Goal: Task Accomplishment & Management: Use online tool/utility

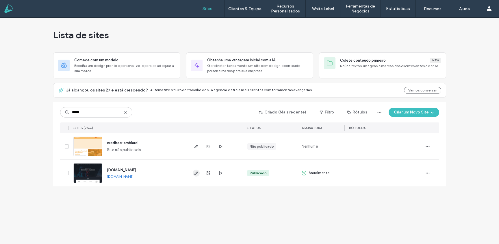
type input "*****"
click at [194, 172] on icon "button" at bounding box center [196, 172] width 5 height 5
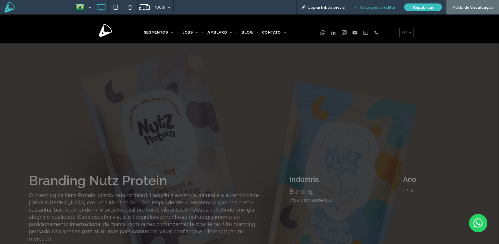
click at [384, 6] on span "Voltar para o editor" at bounding box center [377, 7] width 36 height 5
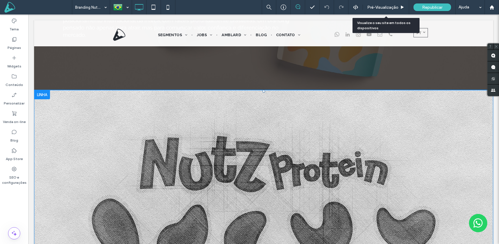
scroll to position [204, 0]
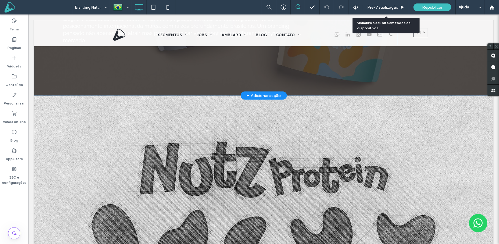
click at [265, 92] on div "+ Adicionar seção" at bounding box center [263, 95] width 34 height 6
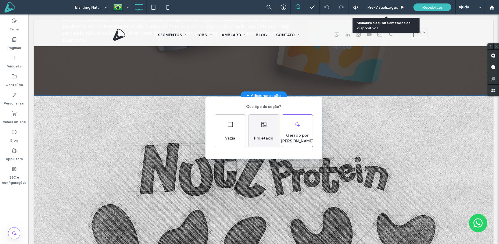
click at [259, 131] on div "Projetado" at bounding box center [263, 130] width 31 height 32
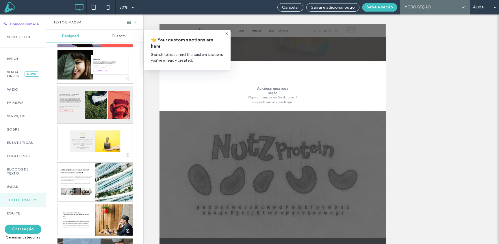
scroll to position [385, 0]
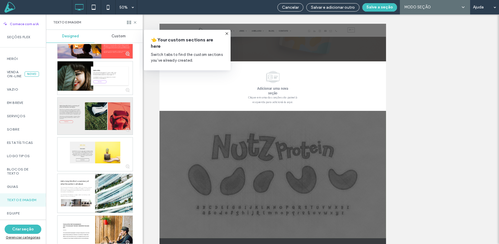
click at [91, 123] on div at bounding box center [95, 115] width 75 height 37
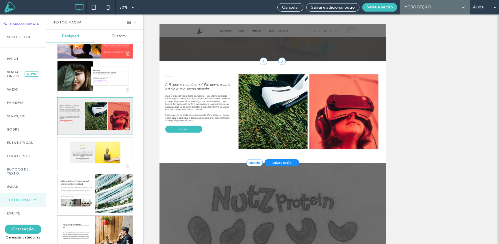
scroll to position [225, 0]
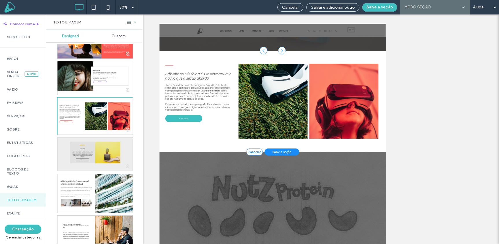
click at [101, 157] on div at bounding box center [95, 154] width 75 height 34
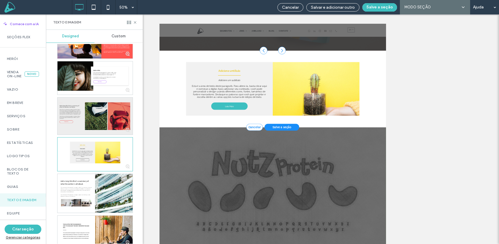
click at [101, 123] on div at bounding box center [95, 115] width 75 height 37
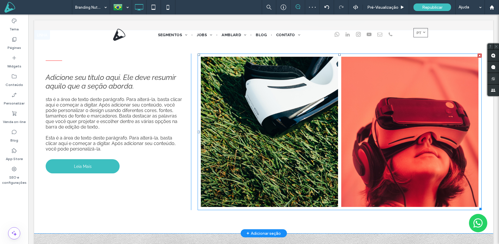
scroll to position [219, 0]
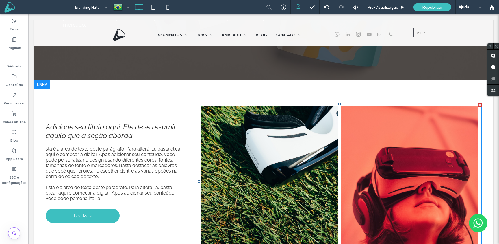
click at [277, 149] on link at bounding box center [269, 180] width 146 height 159
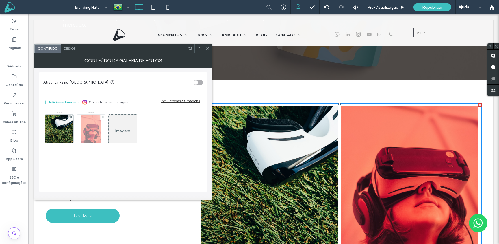
click at [103, 117] on use at bounding box center [102, 117] width 2 height 2
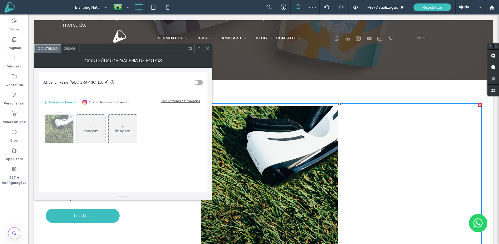
click at [71, 117] on icon at bounding box center [71, 117] width 2 height 2
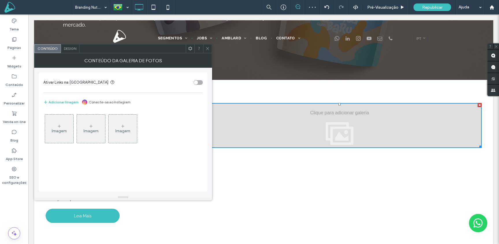
drag, startPoint x: 207, startPoint y: 49, endPoint x: 57, endPoint y: 49, distance: 150.8
click at [206, 49] on icon at bounding box center [207, 48] width 4 height 4
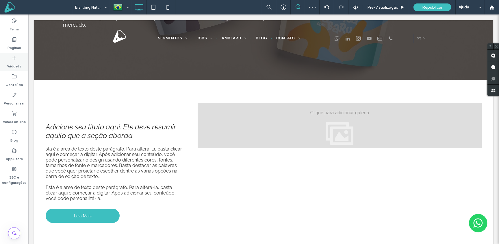
click at [13, 62] on label "Widgets" at bounding box center [14, 65] width 14 height 8
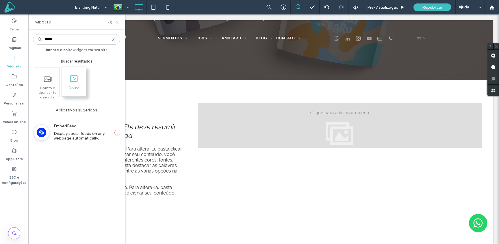
type input "*****"
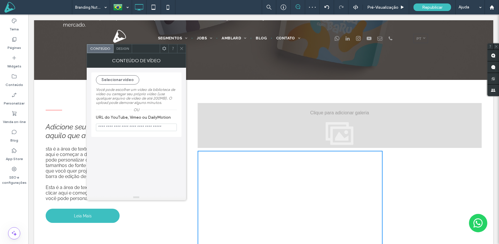
click at [181, 49] on icon at bounding box center [181, 48] width 4 height 4
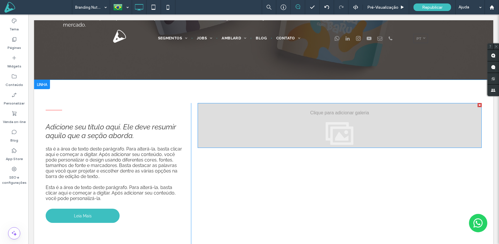
click at [480, 103] on div at bounding box center [480, 105] width 4 height 4
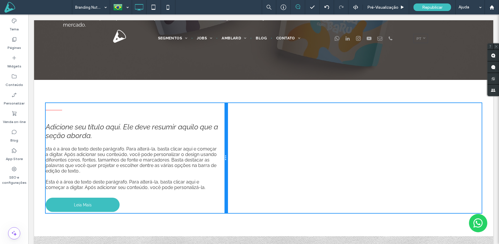
drag, startPoint x: 190, startPoint y: 152, endPoint x: 240, endPoint y: 153, distance: 49.4
click at [240, 153] on div "Adicione seu título aqui. Ele deve resumir aquilo que a seção aborda. sta é a á…" at bounding box center [264, 158] width 436 height 110
